Goal: Find specific page/section: Find specific page/section

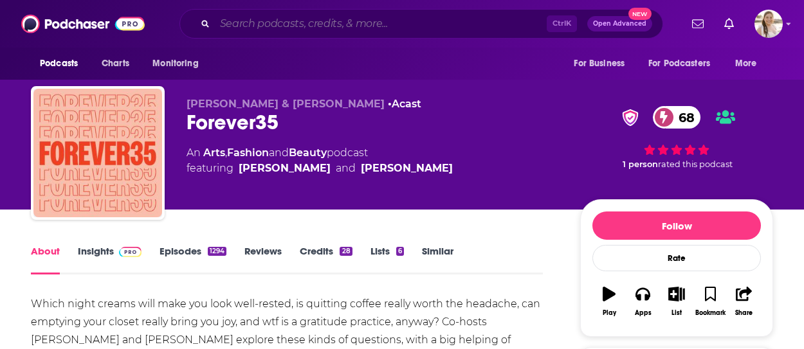
click at [304, 21] on input "Search podcasts, credits, & more..." at bounding box center [381, 24] width 332 height 21
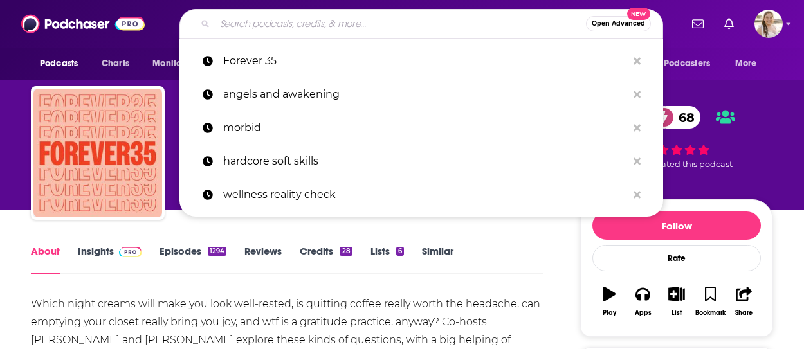
click at [306, 21] on input "Search podcasts, credits, & more..." at bounding box center [400, 24] width 371 height 21
paste input "Goal Digger"
type input "Goal Digger"
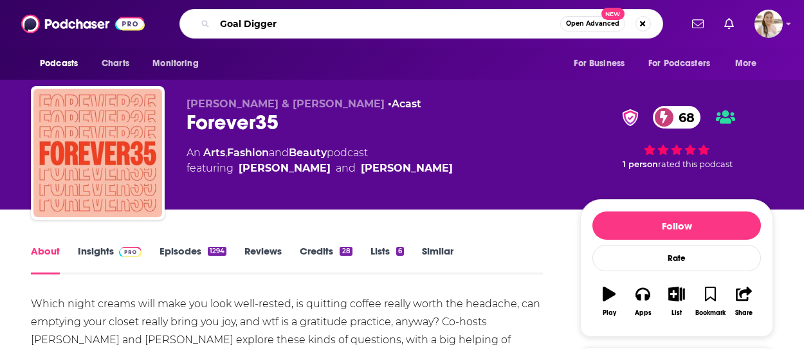
click at [538, 26] on input "Goal Digger" at bounding box center [388, 24] width 346 height 21
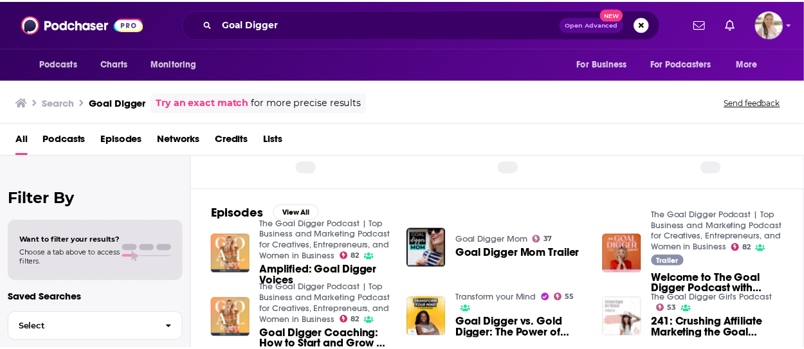
scroll to position [129, 0]
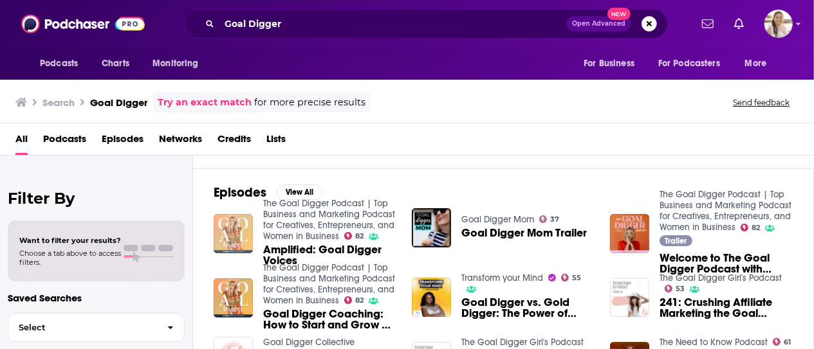
click at [228, 232] on div "Episodes View All The Goal Digger Podcast | Top Business and Marketing Podcast …" at bounding box center [503, 287] width 621 height 236
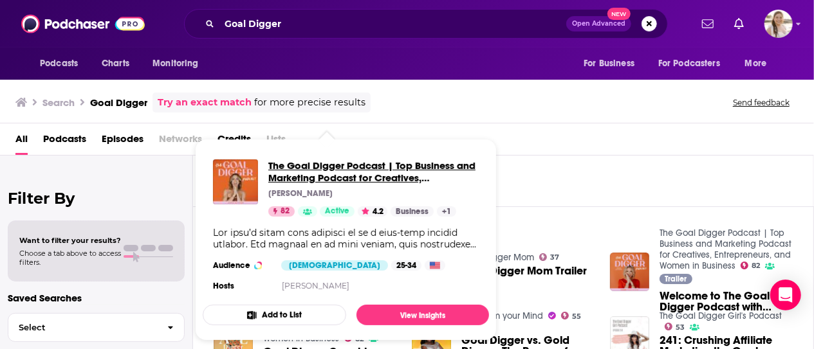
click at [341, 177] on span "The Goal Digger Podcast | Top Business and Marketing Podcast for Creatives, Ent…" at bounding box center [373, 172] width 210 height 24
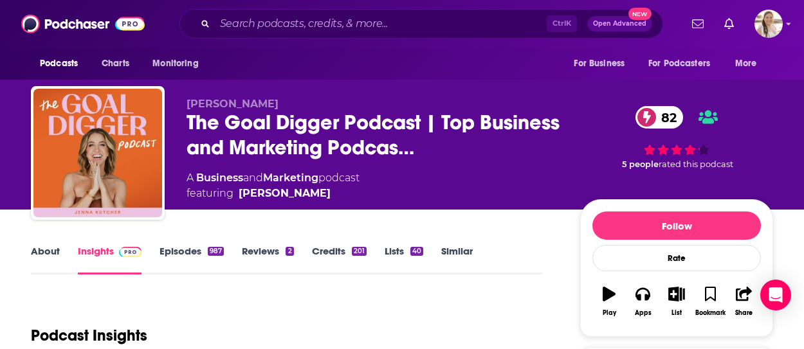
click at [58, 249] on link "About" at bounding box center [45, 260] width 29 height 30
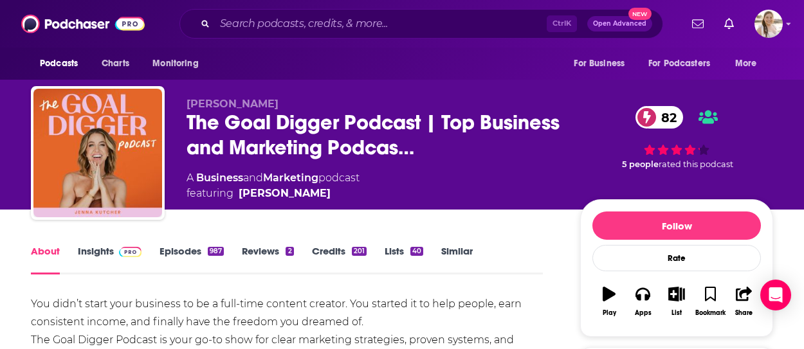
scroll to position [193, 0]
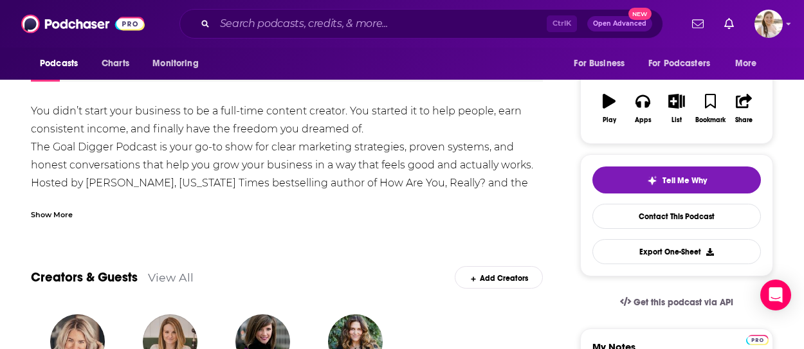
click at [374, 212] on div "Show More" at bounding box center [287, 210] width 512 height 22
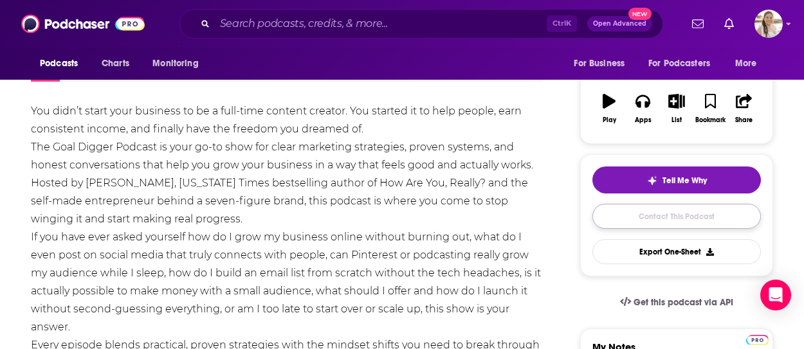
click at [676, 225] on link "Contact This Podcast" at bounding box center [677, 216] width 169 height 25
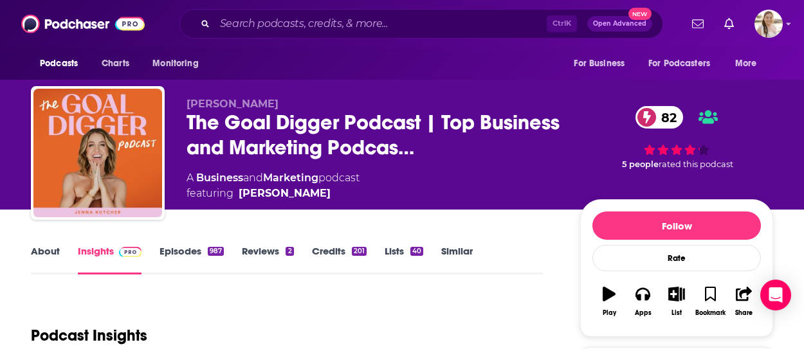
click at [44, 252] on link "About" at bounding box center [45, 260] width 29 height 30
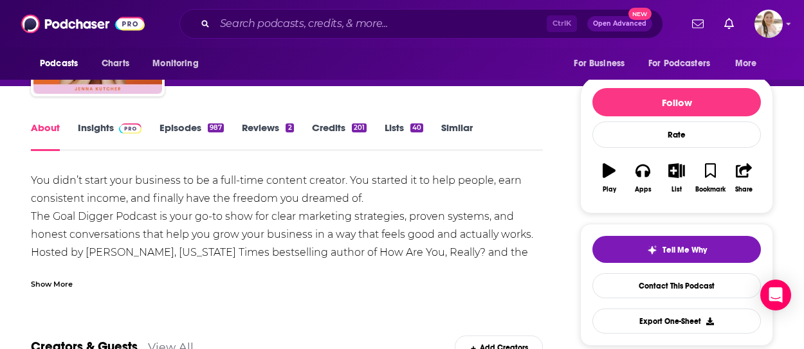
scroll to position [129, 0]
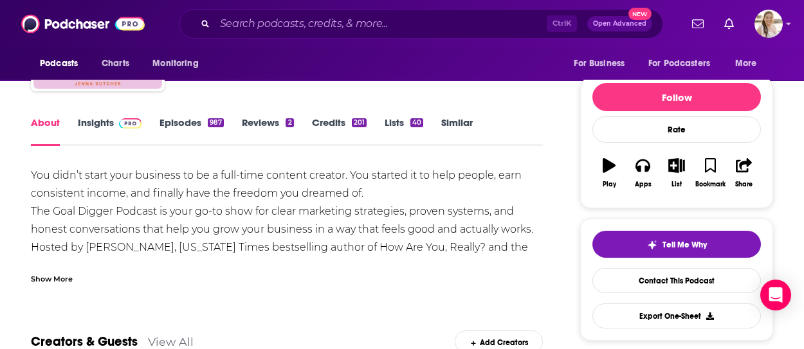
click at [62, 276] on div "Show More" at bounding box center [52, 278] width 42 height 12
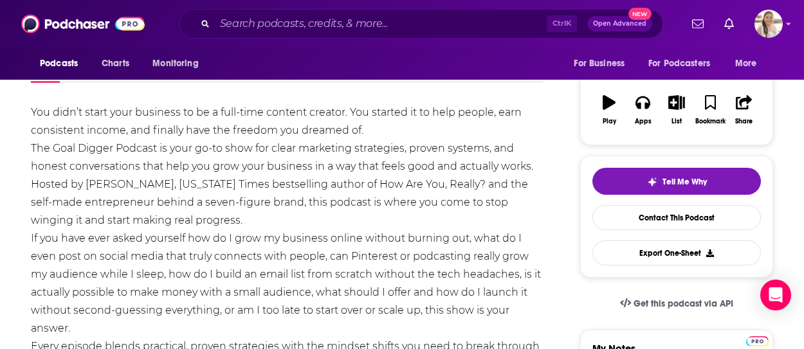
scroll to position [0, 0]
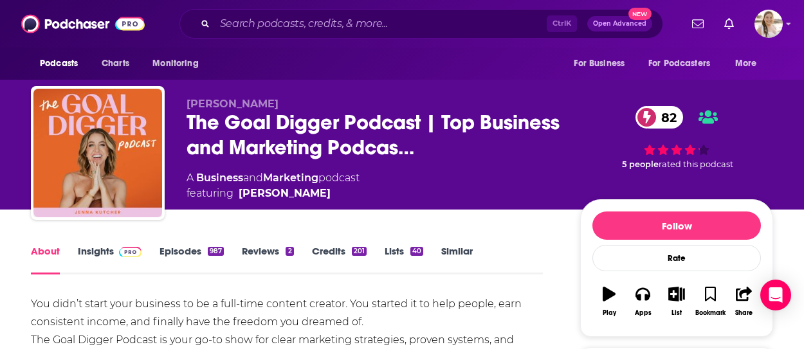
click at [188, 255] on link "Episodes 987" at bounding box center [192, 260] width 64 height 30
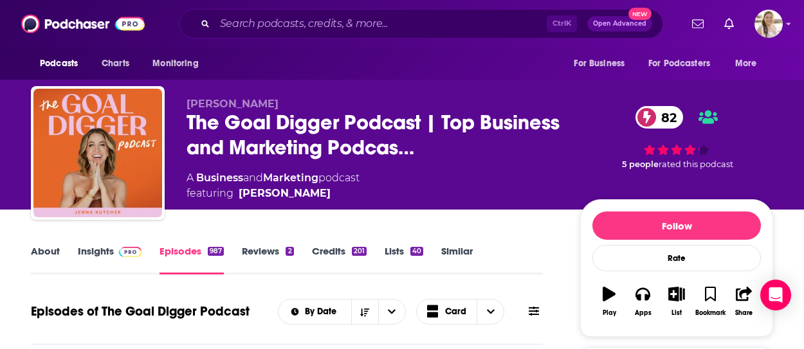
click at [48, 257] on link "About" at bounding box center [45, 260] width 29 height 30
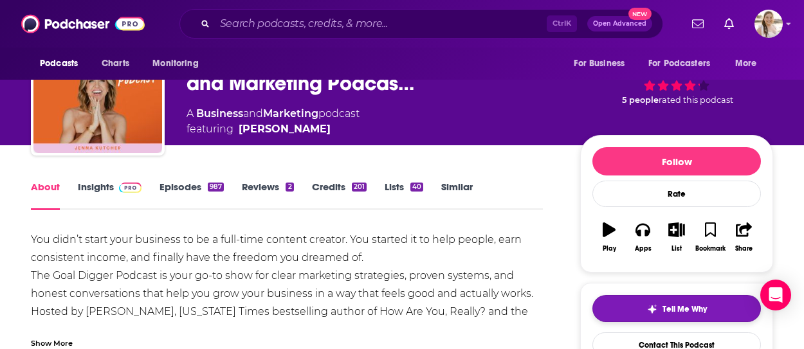
scroll to position [193, 0]
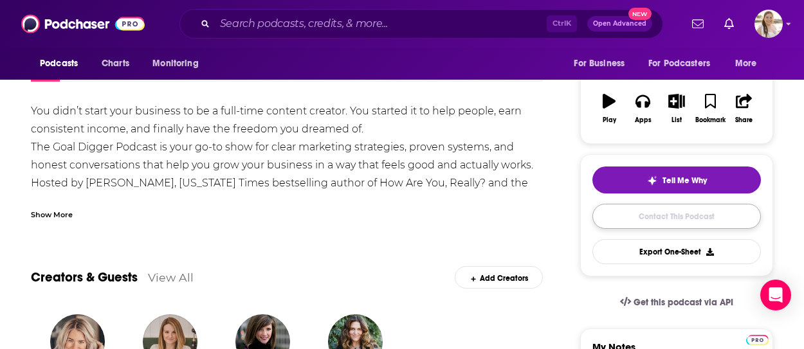
click at [674, 215] on link "Contact This Podcast" at bounding box center [677, 216] width 169 height 25
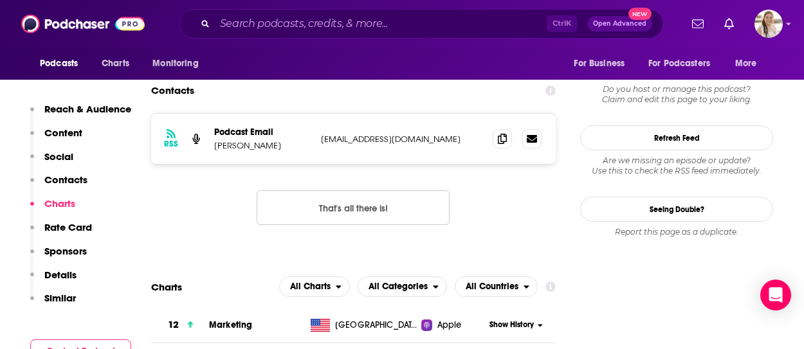
scroll to position [1169, 0]
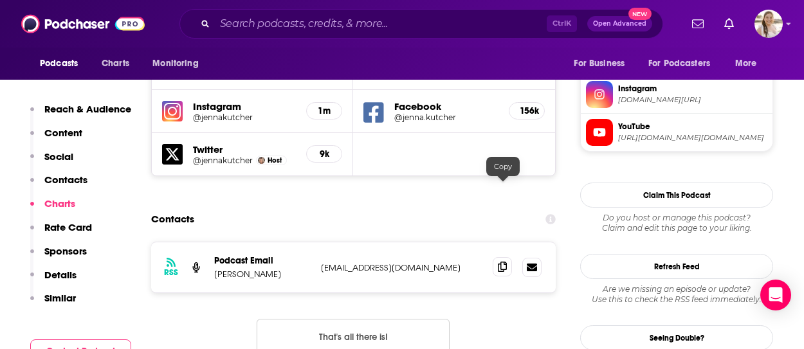
click at [510, 257] on span at bounding box center [502, 266] width 19 height 19
click at [308, 19] on input "Search podcasts, credits, & more..." at bounding box center [381, 24] width 332 height 21
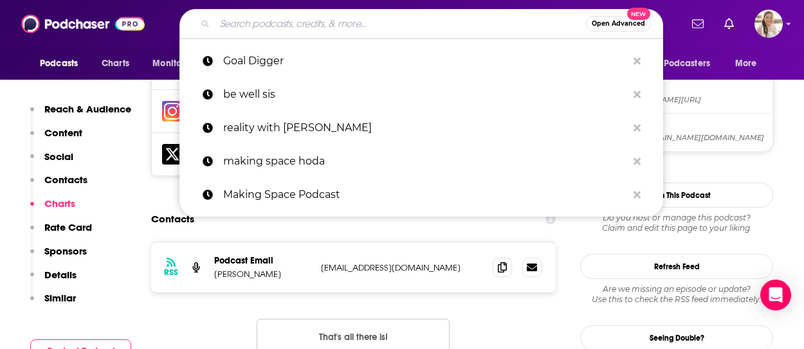
paste input "Absolutely Not!"
type input "Absolutely Not!"
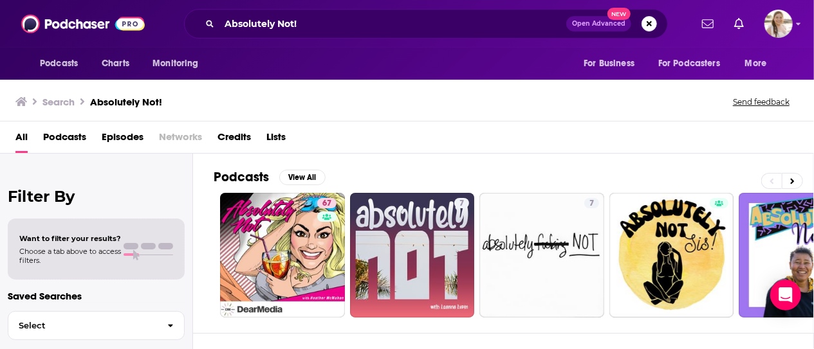
click at [8, 176] on div "Filter By Want to filter your results? Choose a tab above to access filters. Sa…" at bounding box center [96, 328] width 193 height 349
click at [279, 30] on input "Absolutely Not!" at bounding box center [392, 24] width 347 height 21
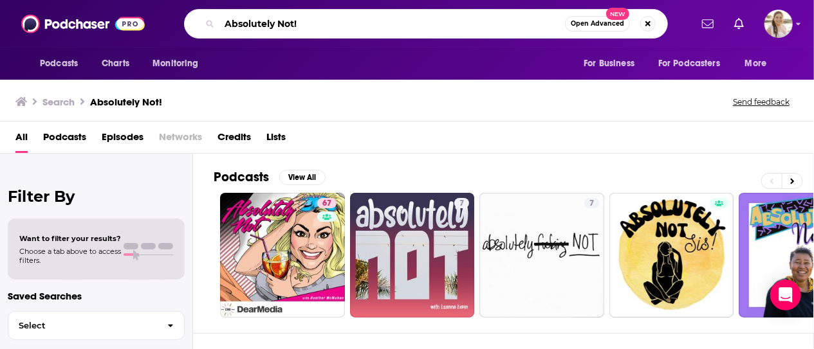
click at [279, 30] on input "Absolutely Not!" at bounding box center [392, 24] width 346 height 21
paste input "fter Bedtime with Big Little Feelings"
type input "After Bedtime with Big Little Feelings"
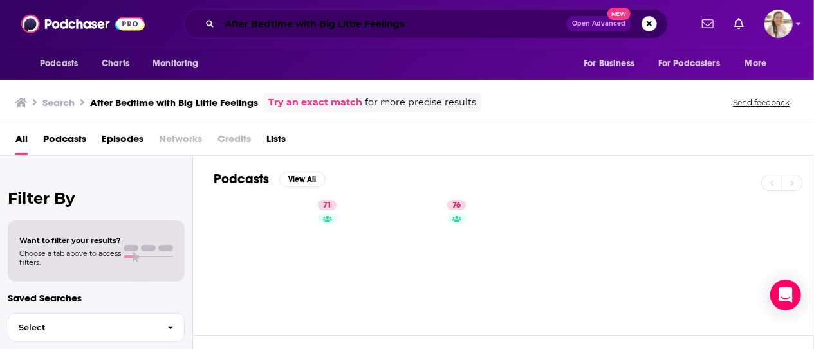
click at [319, 25] on input "After Bedtime with Big Little Feelings" at bounding box center [392, 24] width 347 height 21
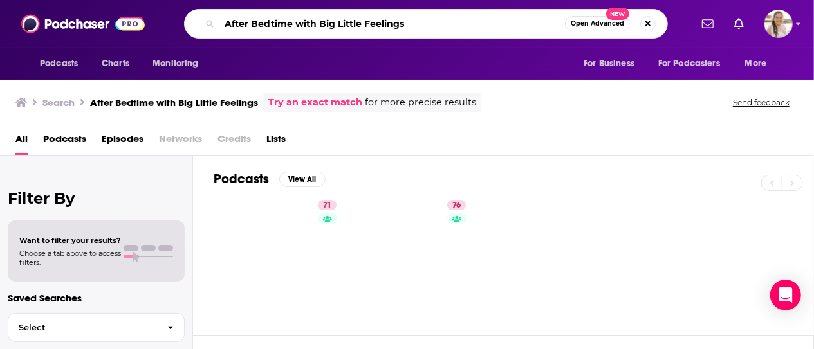
click at [319, 25] on input "After Bedtime with Big Little Feelings" at bounding box center [392, 24] width 346 height 21
click at [459, 144] on div "All Podcasts Episodes Networks Credits Lists" at bounding box center [409, 142] width 788 height 26
